Goal: Information Seeking & Learning: Learn about a topic

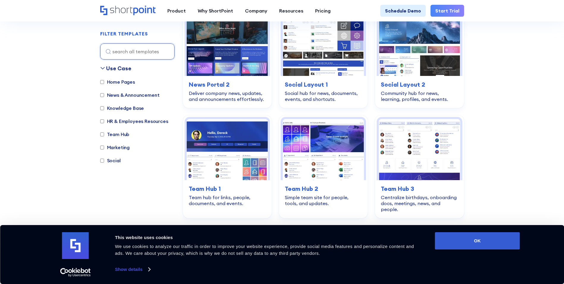
scroll to position [833, 0]
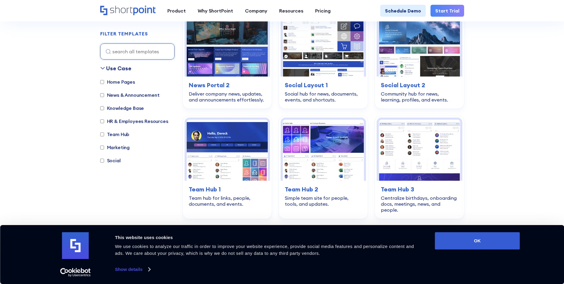
click at [117, 84] on label "Home Pages" at bounding box center [117, 81] width 35 height 7
click at [104, 84] on input "Home Pages" at bounding box center [102, 82] width 4 height 4
checkbox input "true"
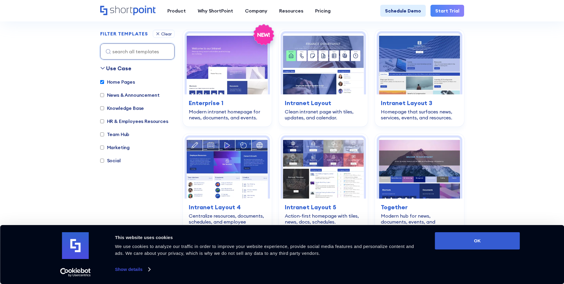
scroll to position [178, 0]
click at [131, 123] on label "HR & Employees Resources" at bounding box center [134, 120] width 68 height 7
click at [104, 123] on input "HR & Employees Resources" at bounding box center [102, 121] width 4 height 4
checkbox input "true"
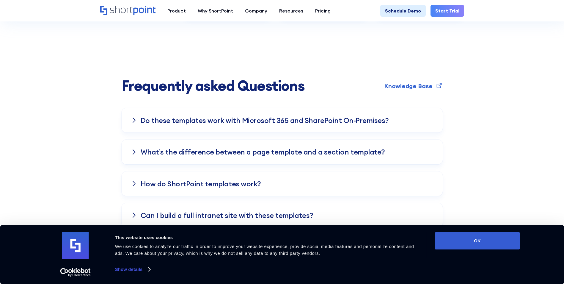
scroll to position [1188, 0]
click at [183, 116] on h3 "Do these templates work with Microsoft 365 and SharePoint On-Premises?" at bounding box center [265, 120] width 248 height 8
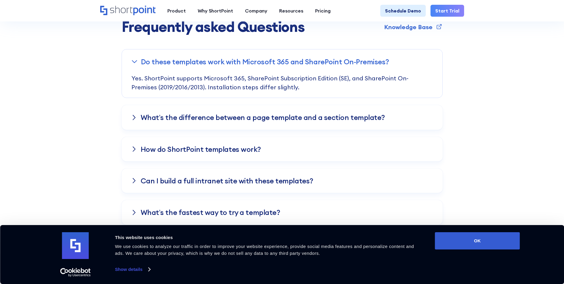
scroll to position [1248, 0]
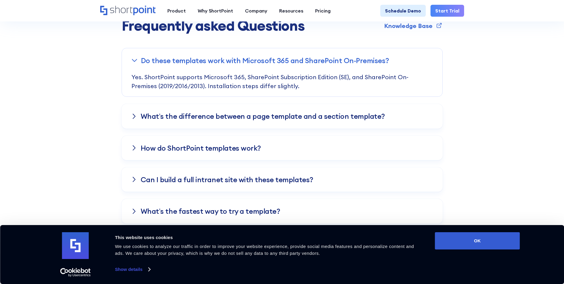
click at [188, 112] on h3 "What’s the difference between a page template and a section template?" at bounding box center [263, 116] width 244 height 8
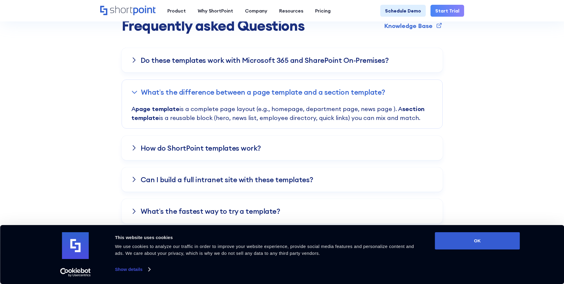
click at [178, 144] on h3 "How do ShortPoint templates work?" at bounding box center [201, 148] width 120 height 8
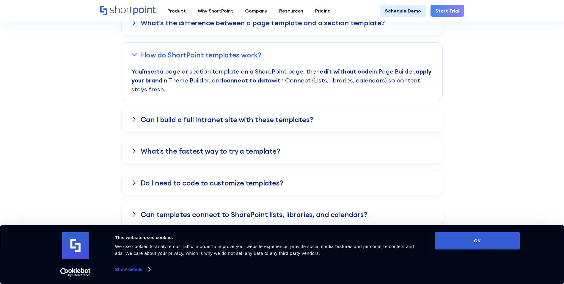
scroll to position [1337, 0]
